Goal: Transaction & Acquisition: Purchase product/service

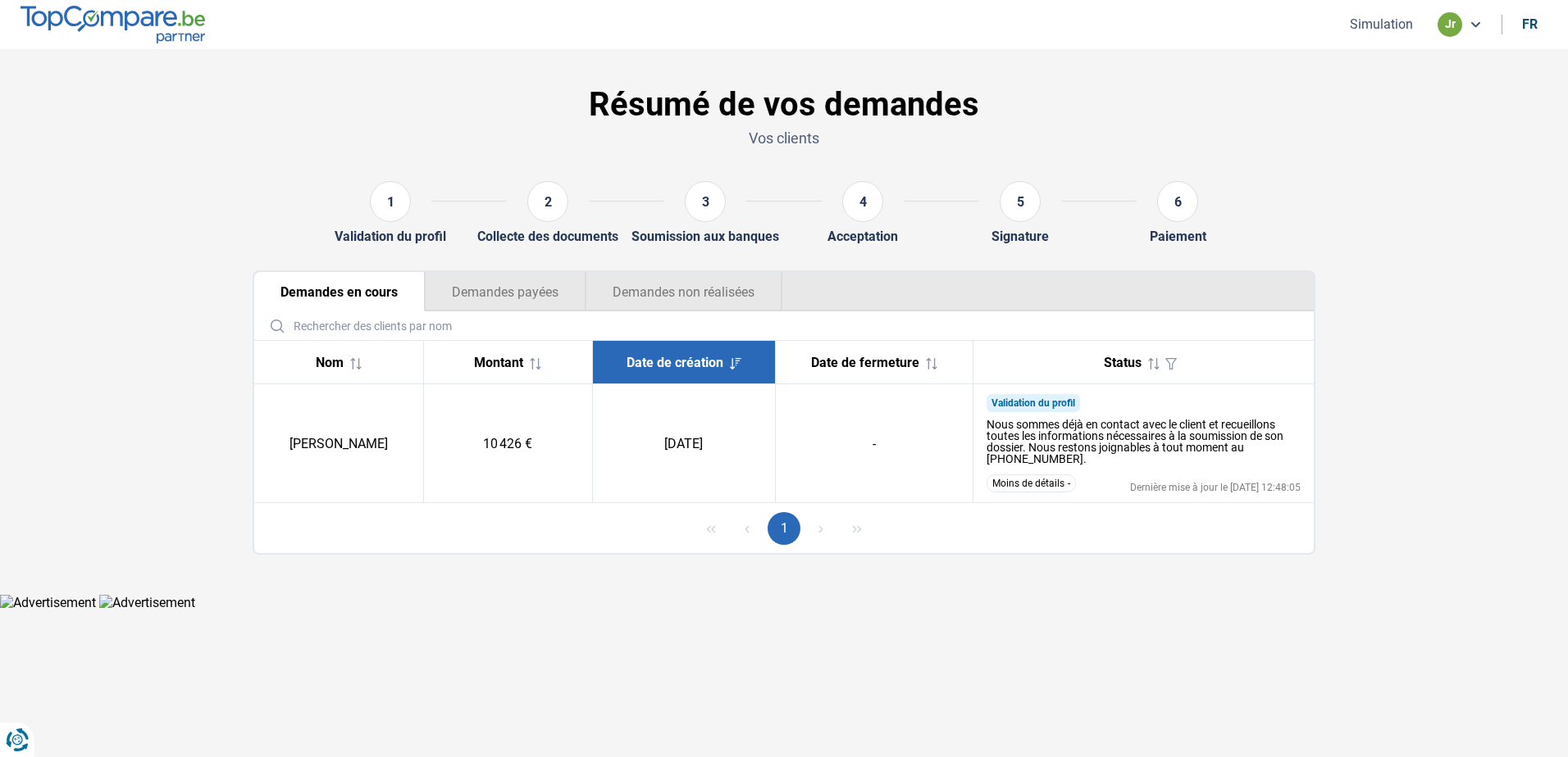
click at [1045, 484] on button "Moins de détails" at bounding box center [1031, 483] width 89 height 18
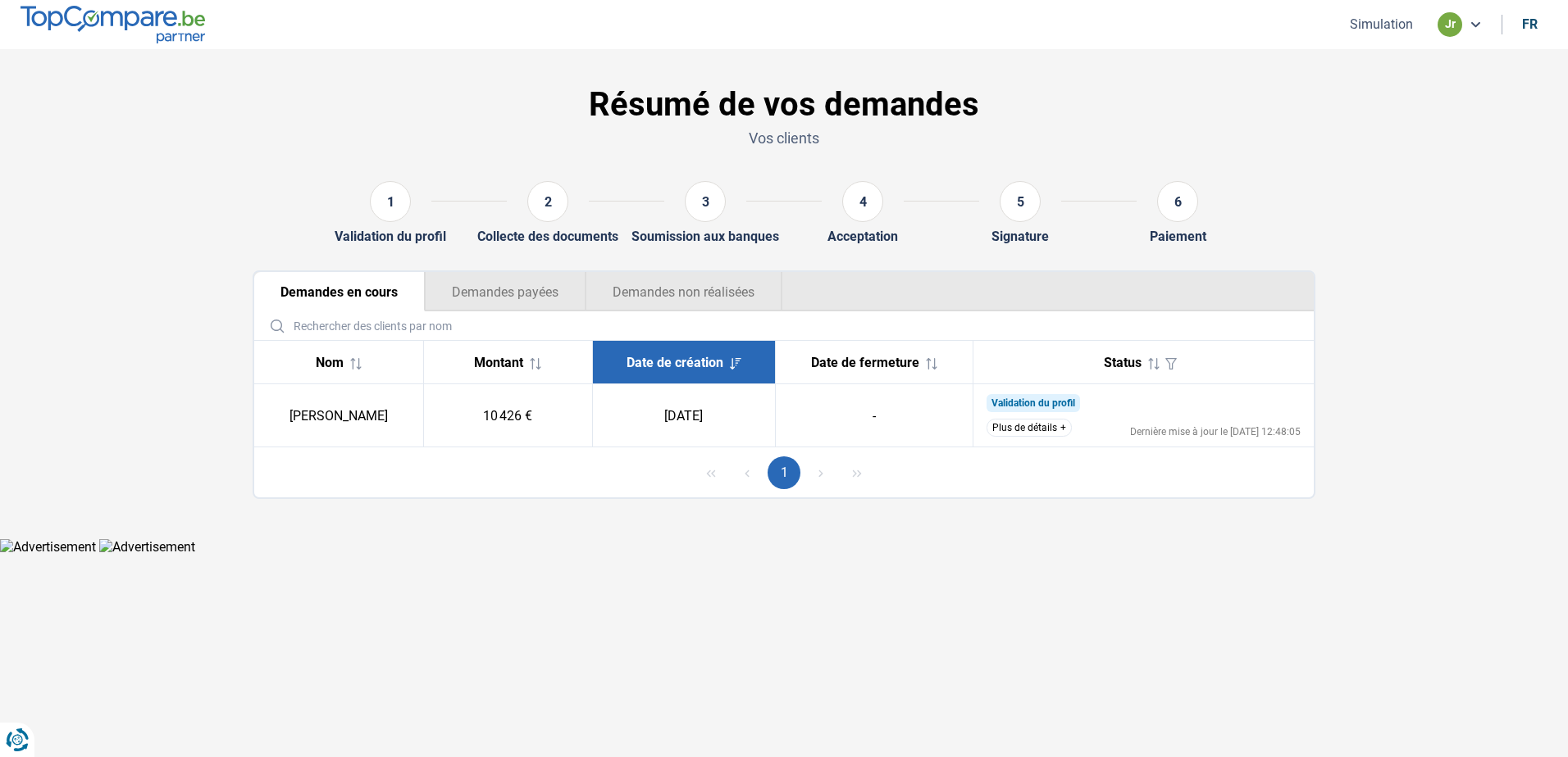
click at [1372, 24] on button "Simulation" at bounding box center [1381, 24] width 73 height 17
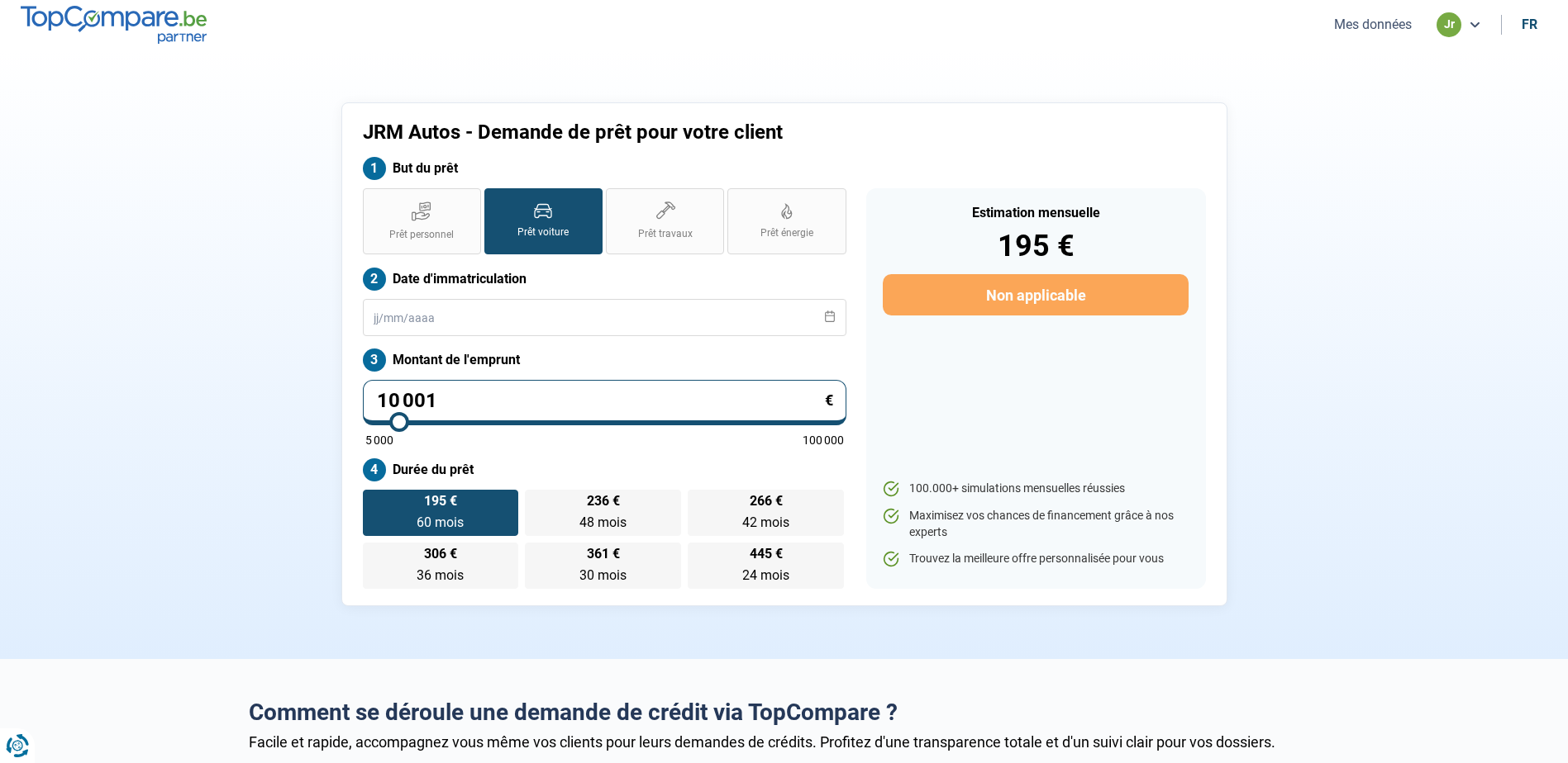
click at [1386, 24] on button "Mes données" at bounding box center [1372, 25] width 87 height 18
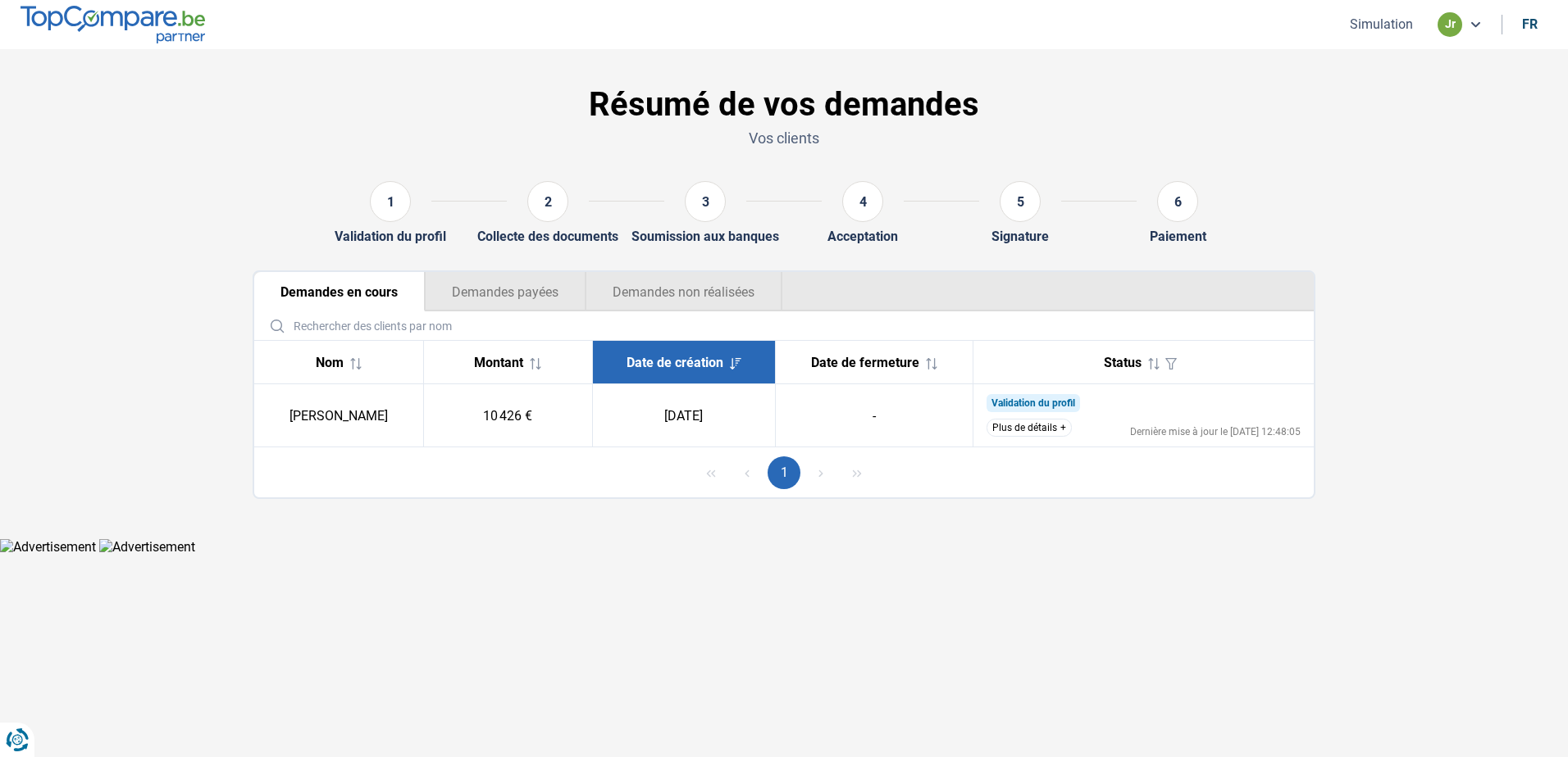
click at [1380, 31] on button "Simulation" at bounding box center [1381, 24] width 73 height 17
